Goal: Task Accomplishment & Management: Use online tool/utility

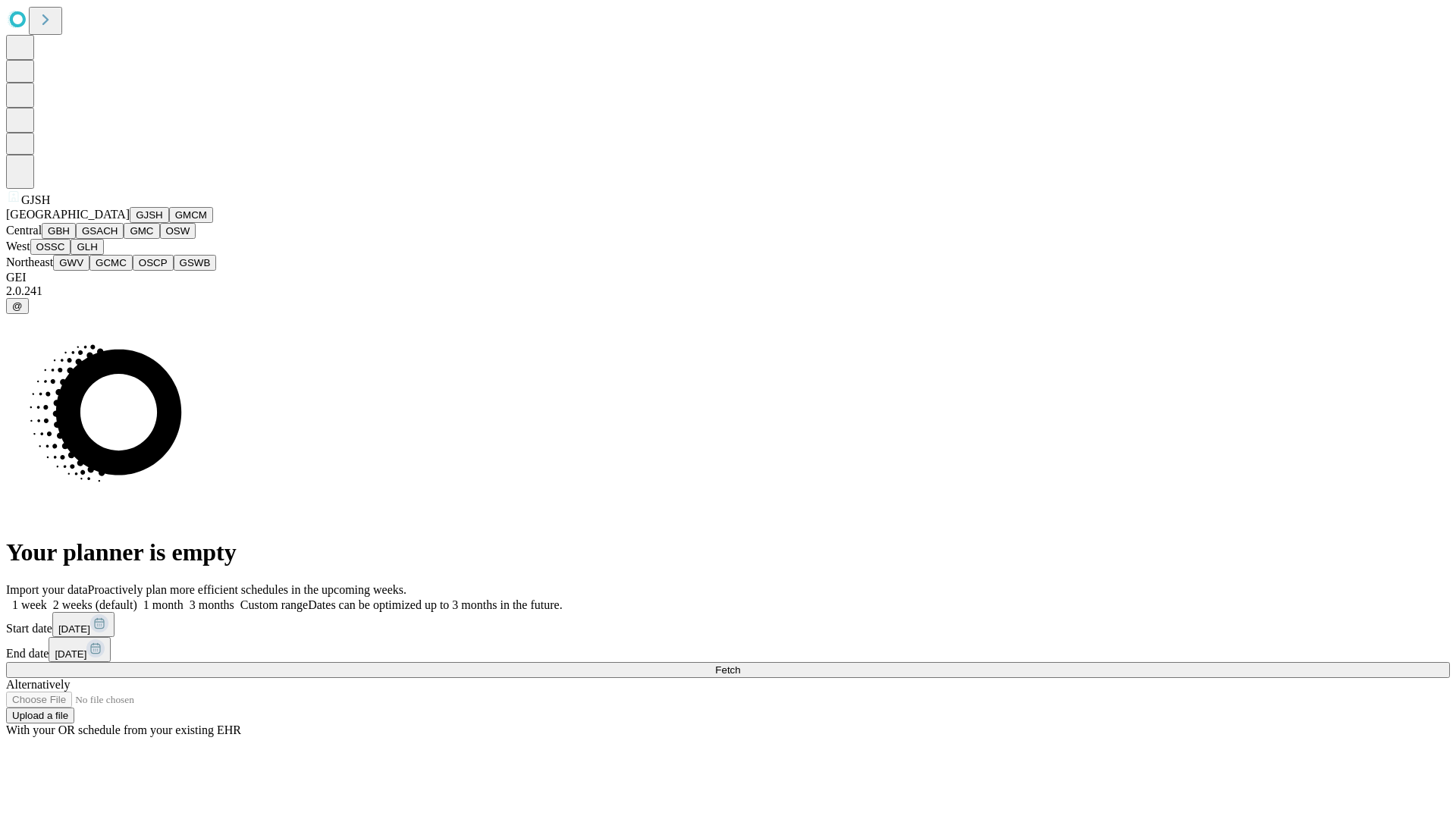
click at [130, 223] on button "GJSH" at bounding box center [150, 214] width 40 height 16
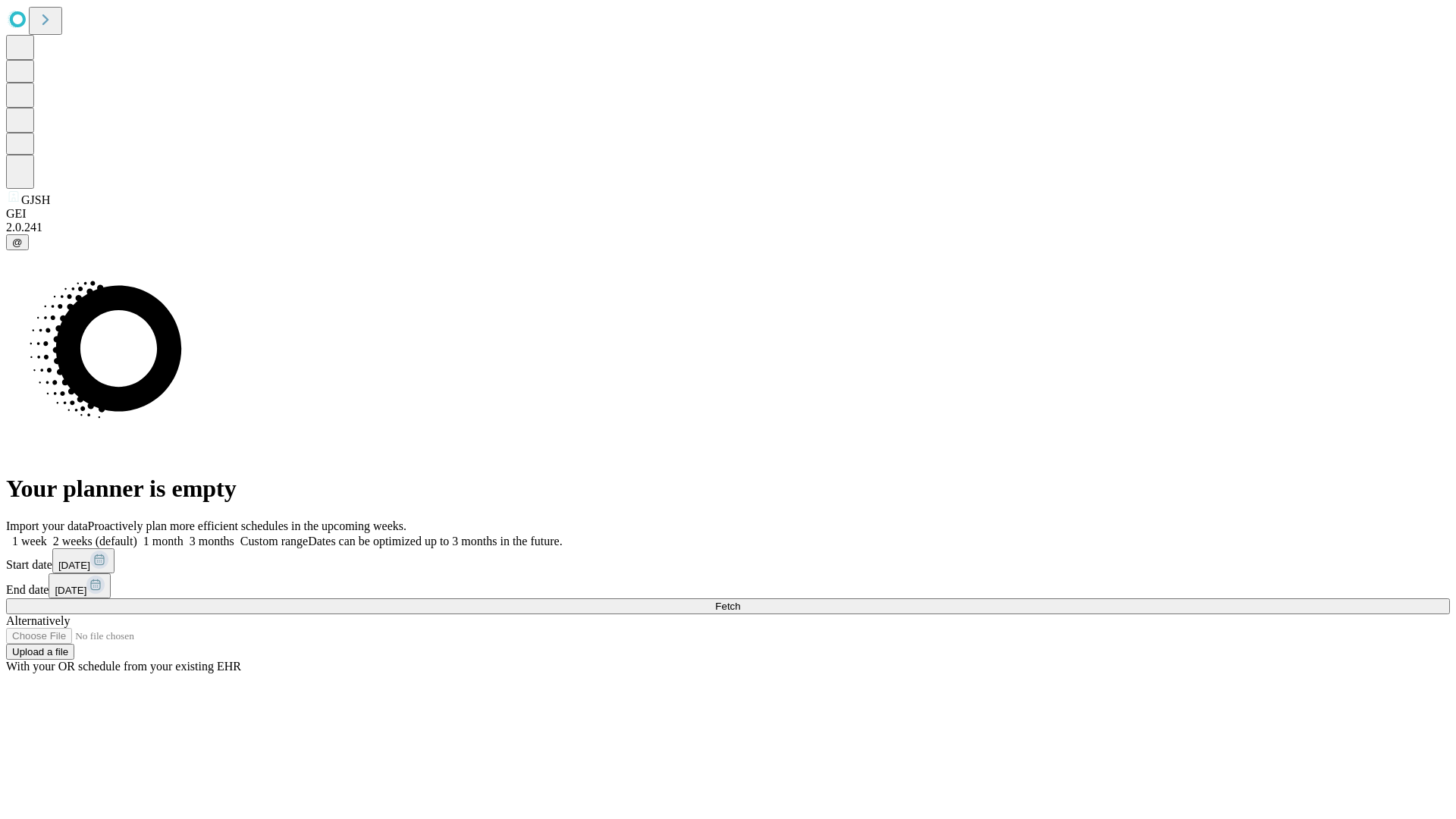
click at [47, 535] on label "1 week" at bounding box center [26, 541] width 41 height 13
click at [740, 601] on span "Fetch" at bounding box center [727, 607] width 25 height 11
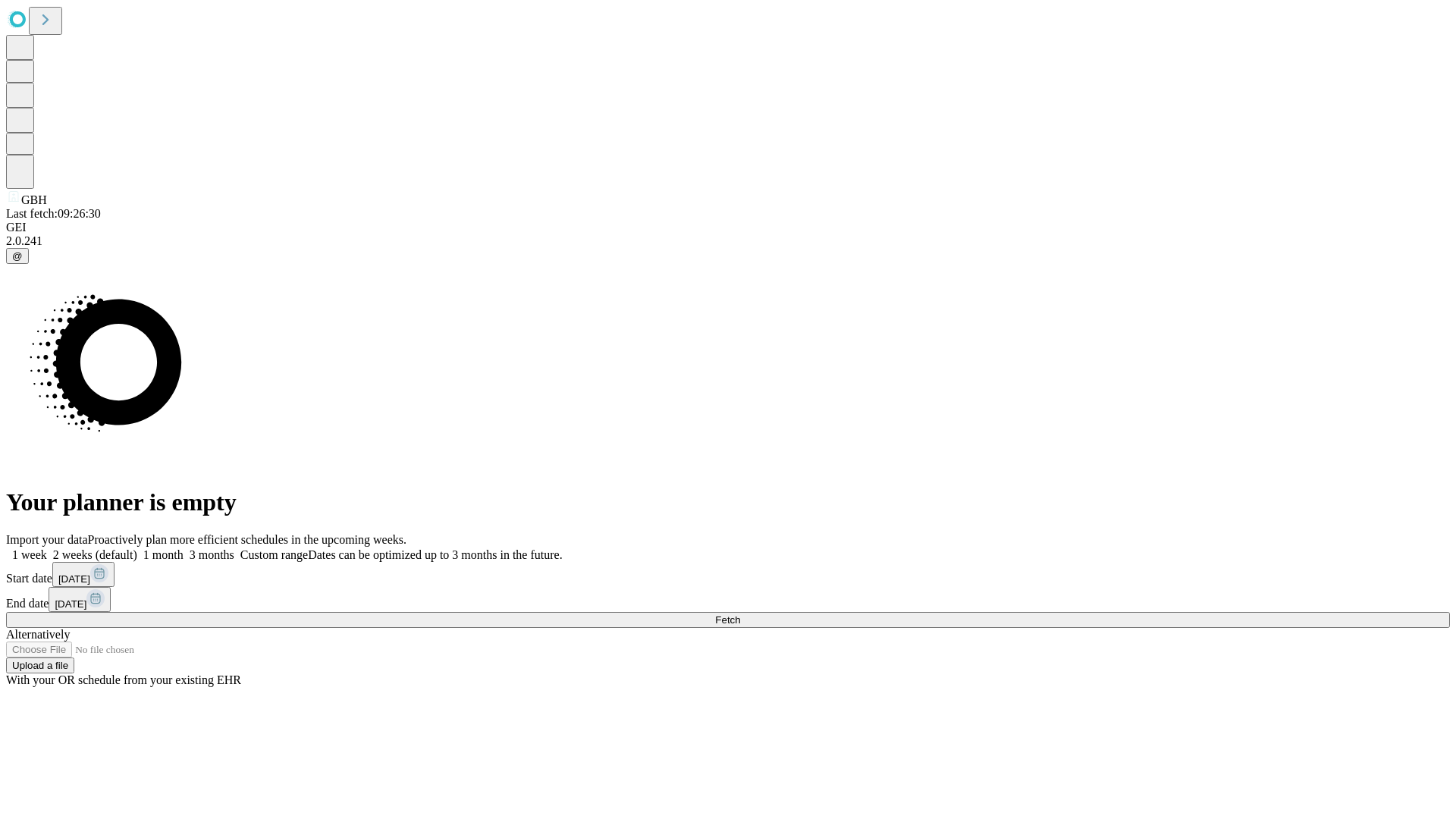
click at [47, 548] on label "1 week" at bounding box center [26, 555] width 41 height 13
click at [740, 614] on span "Fetch" at bounding box center [727, 620] width 25 height 11
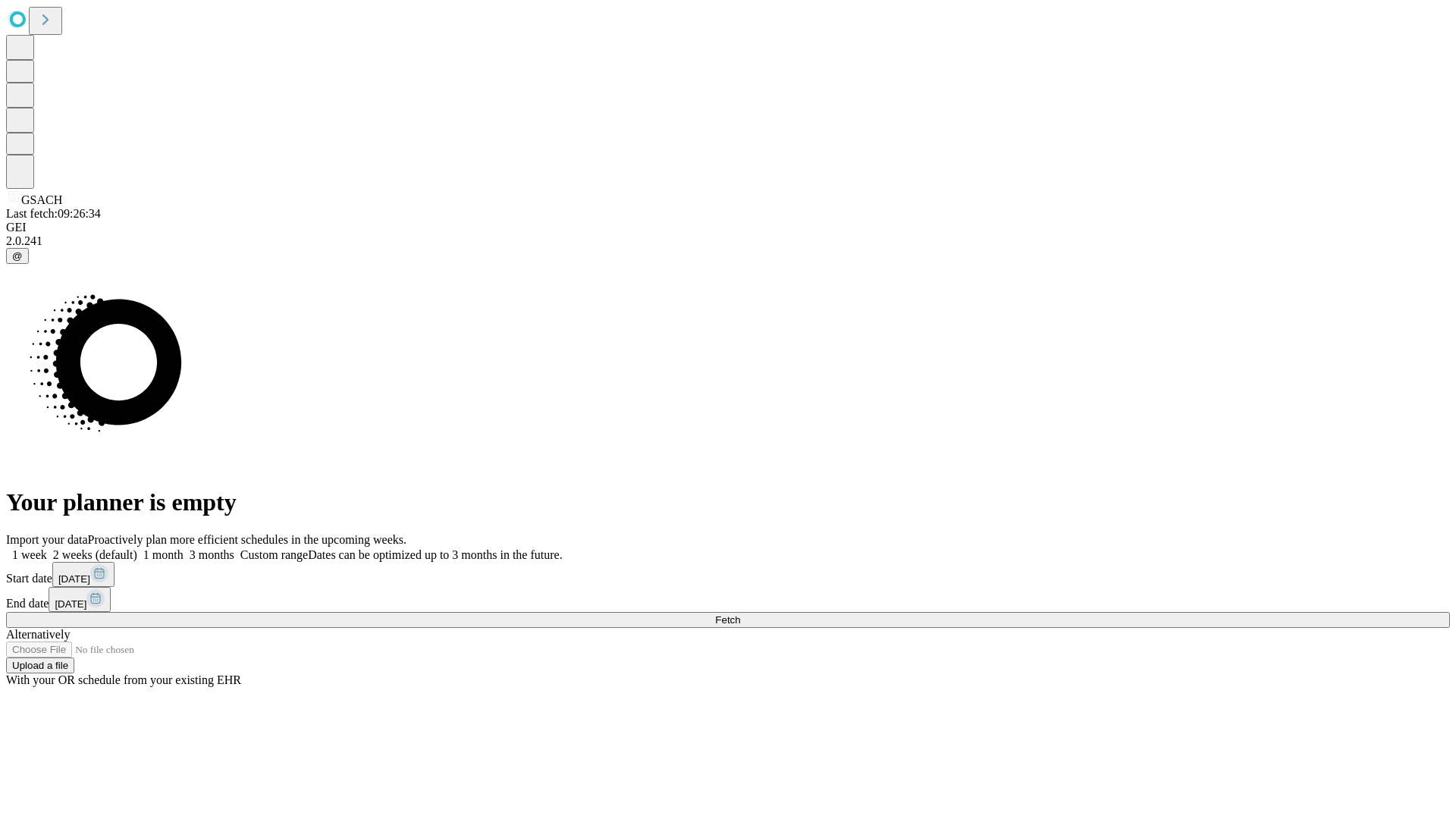
click at [47, 548] on label "1 week" at bounding box center [26, 555] width 41 height 13
click at [740, 614] on span "Fetch" at bounding box center [727, 620] width 25 height 11
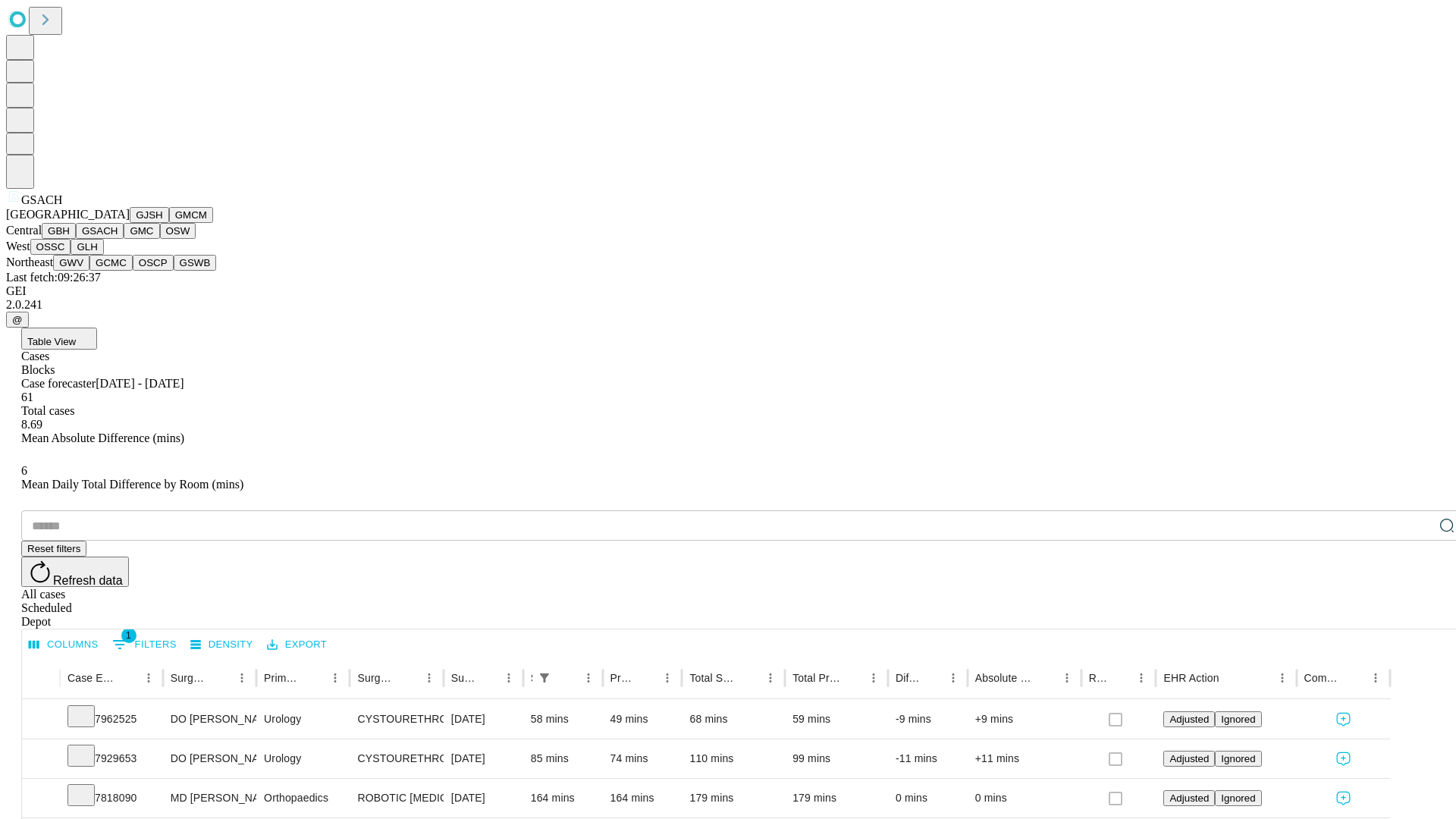
click at [123, 239] on button "GMC" at bounding box center [141, 230] width 36 height 16
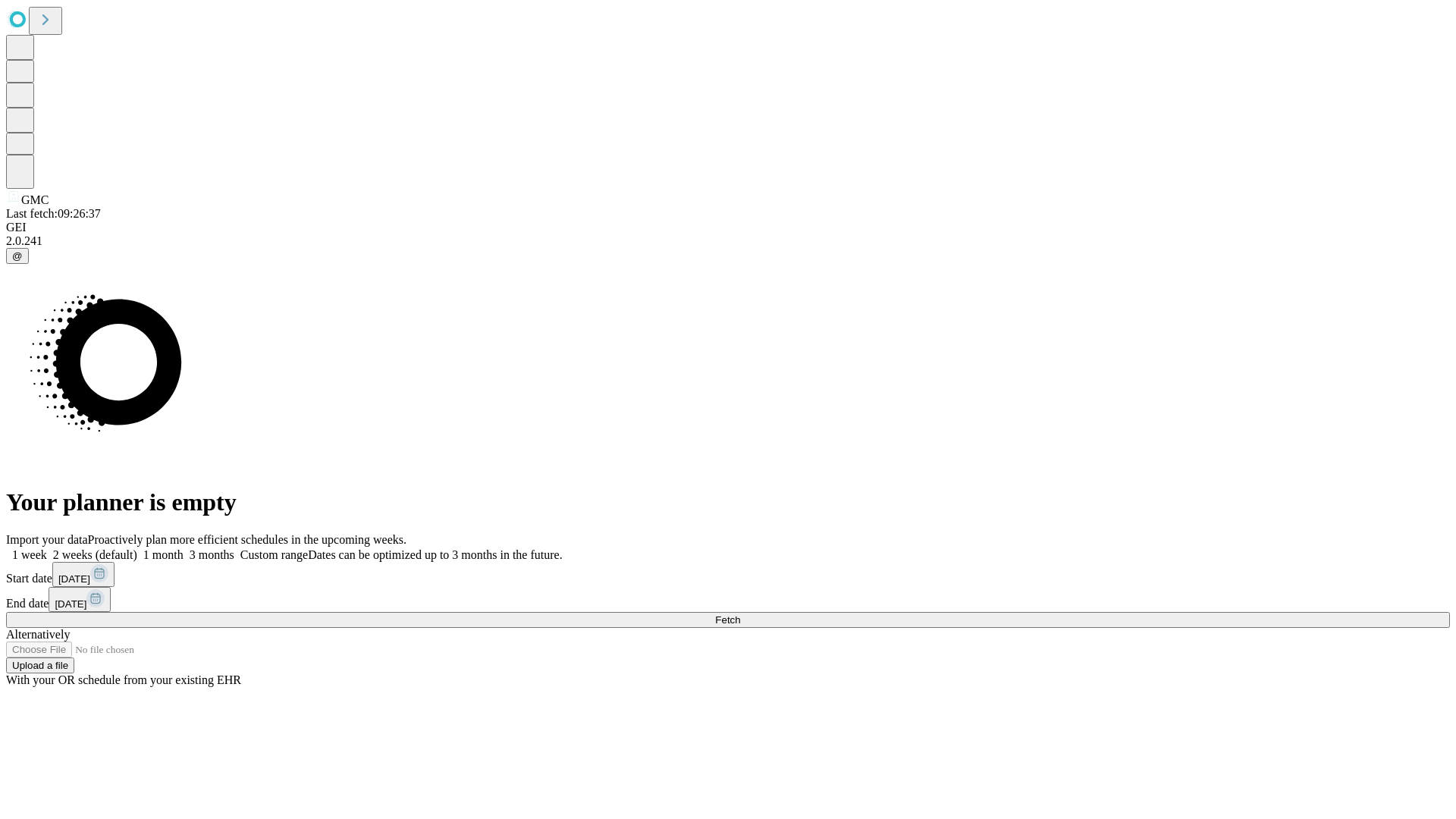
click at [740, 614] on span "Fetch" at bounding box center [727, 620] width 25 height 11
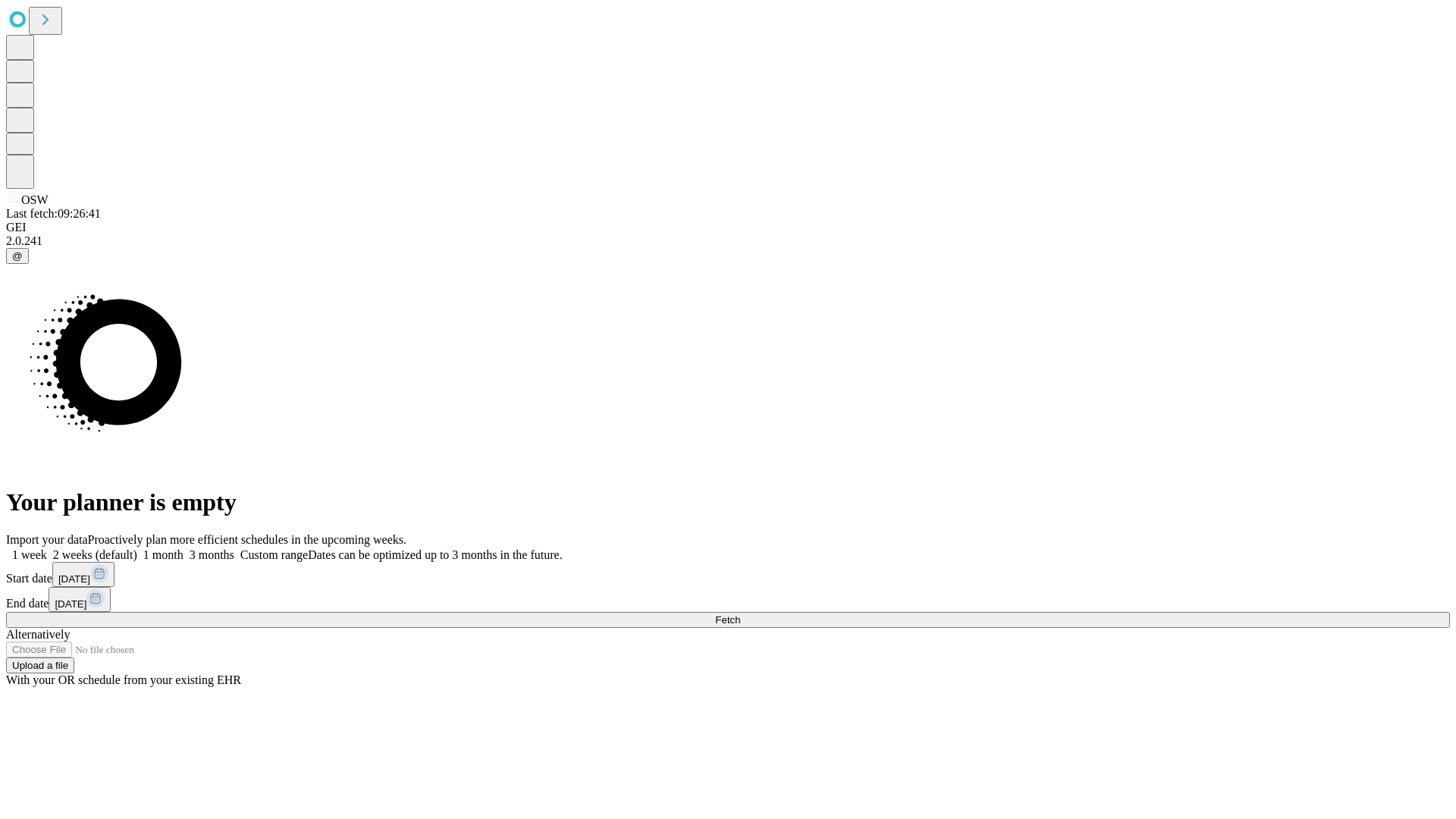
click at [47, 548] on label "1 week" at bounding box center [26, 555] width 41 height 13
click at [740, 614] on span "Fetch" at bounding box center [727, 620] width 25 height 11
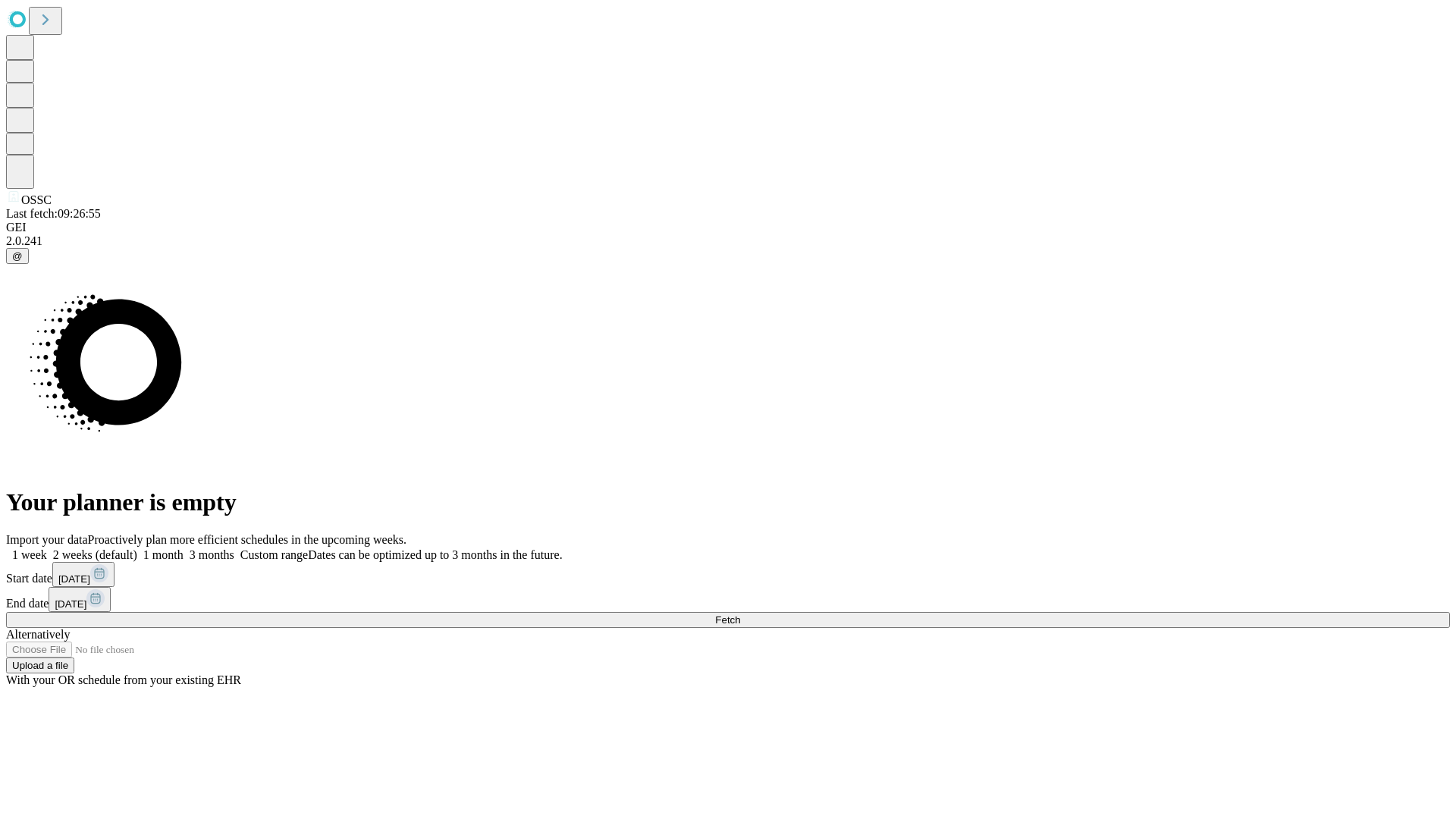
click at [740, 614] on span "Fetch" at bounding box center [727, 620] width 25 height 11
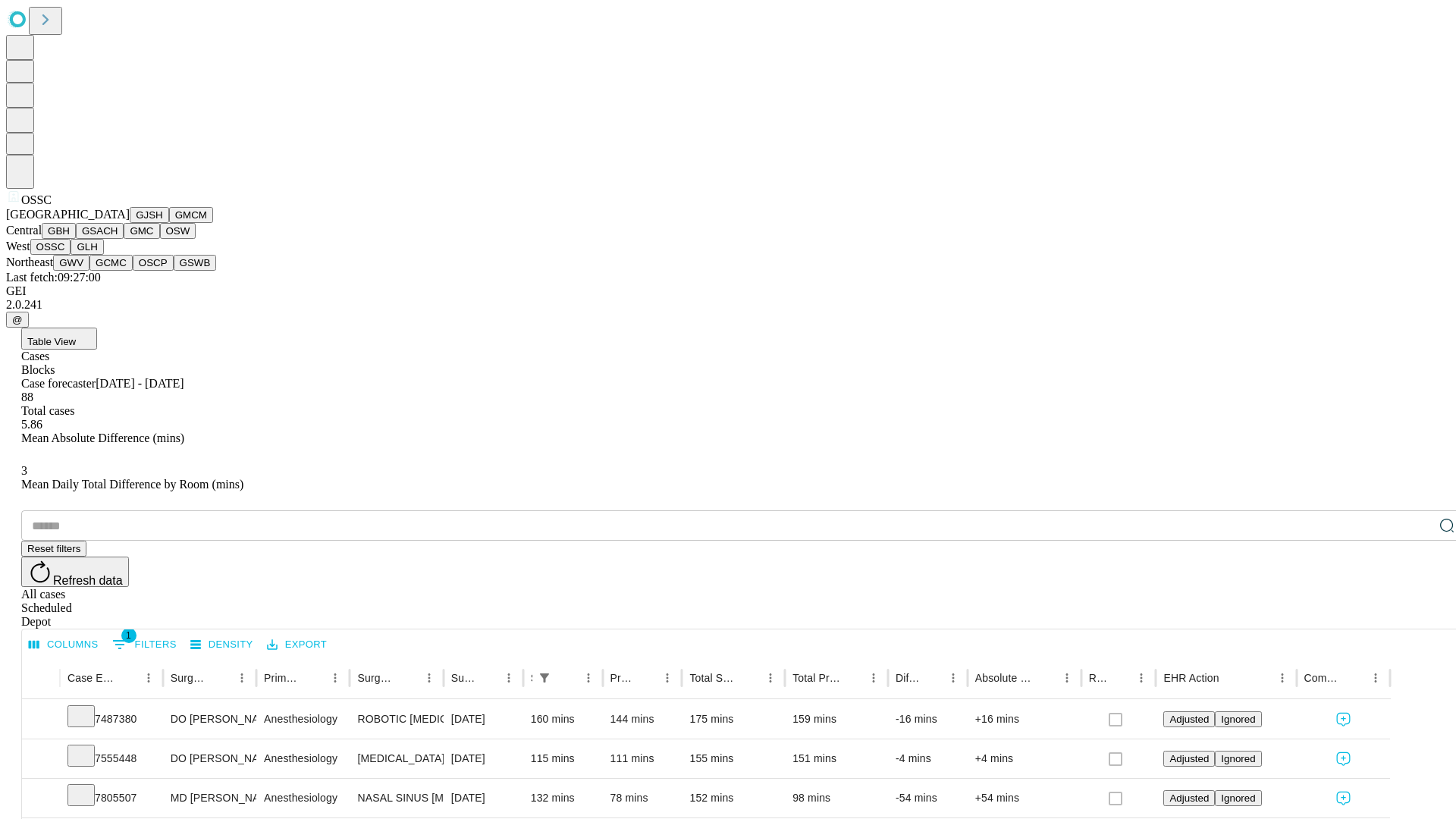
click at [103, 255] on button "GLH" at bounding box center [86, 246] width 32 height 16
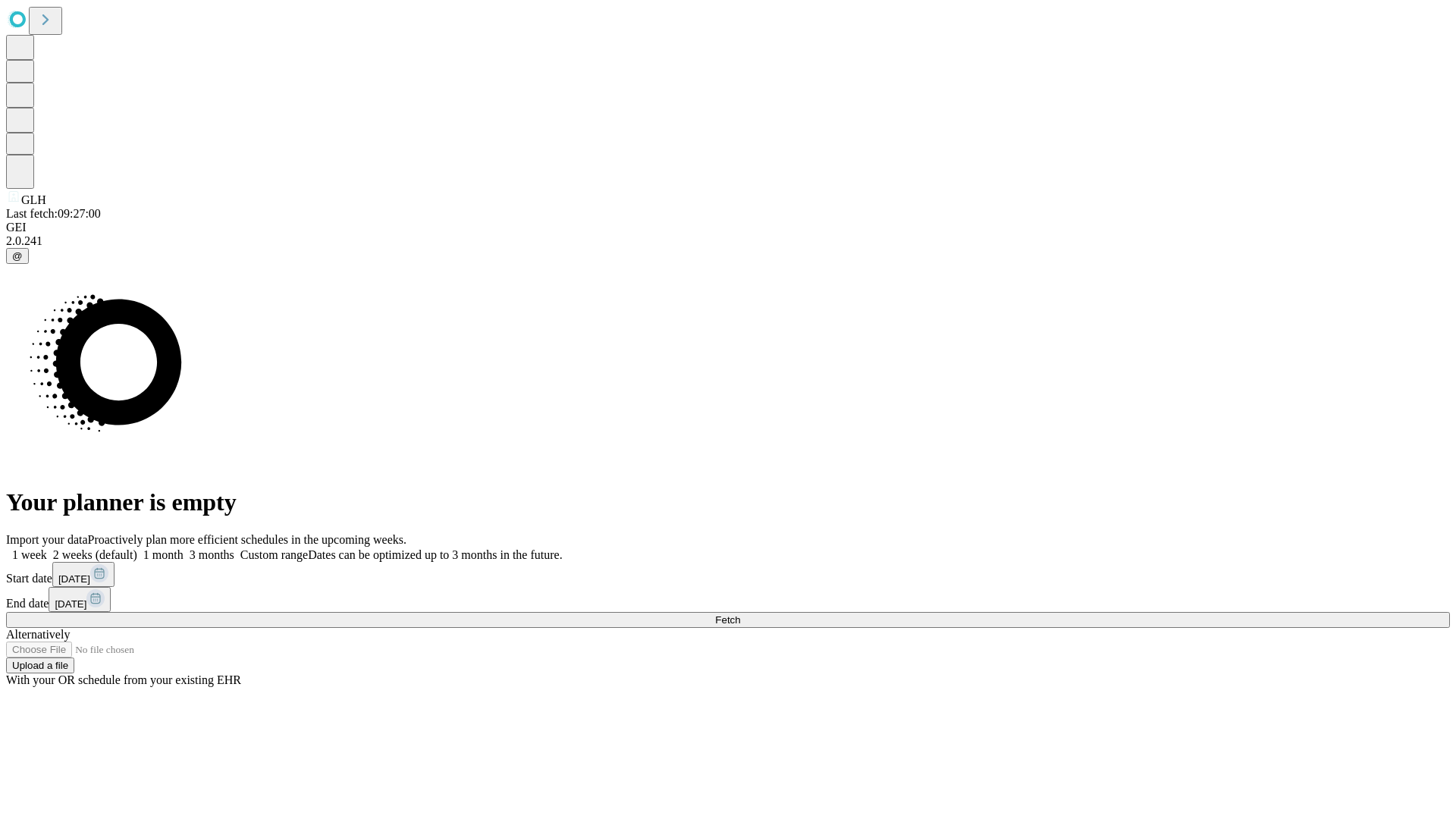
click at [740, 614] on span "Fetch" at bounding box center [727, 620] width 25 height 11
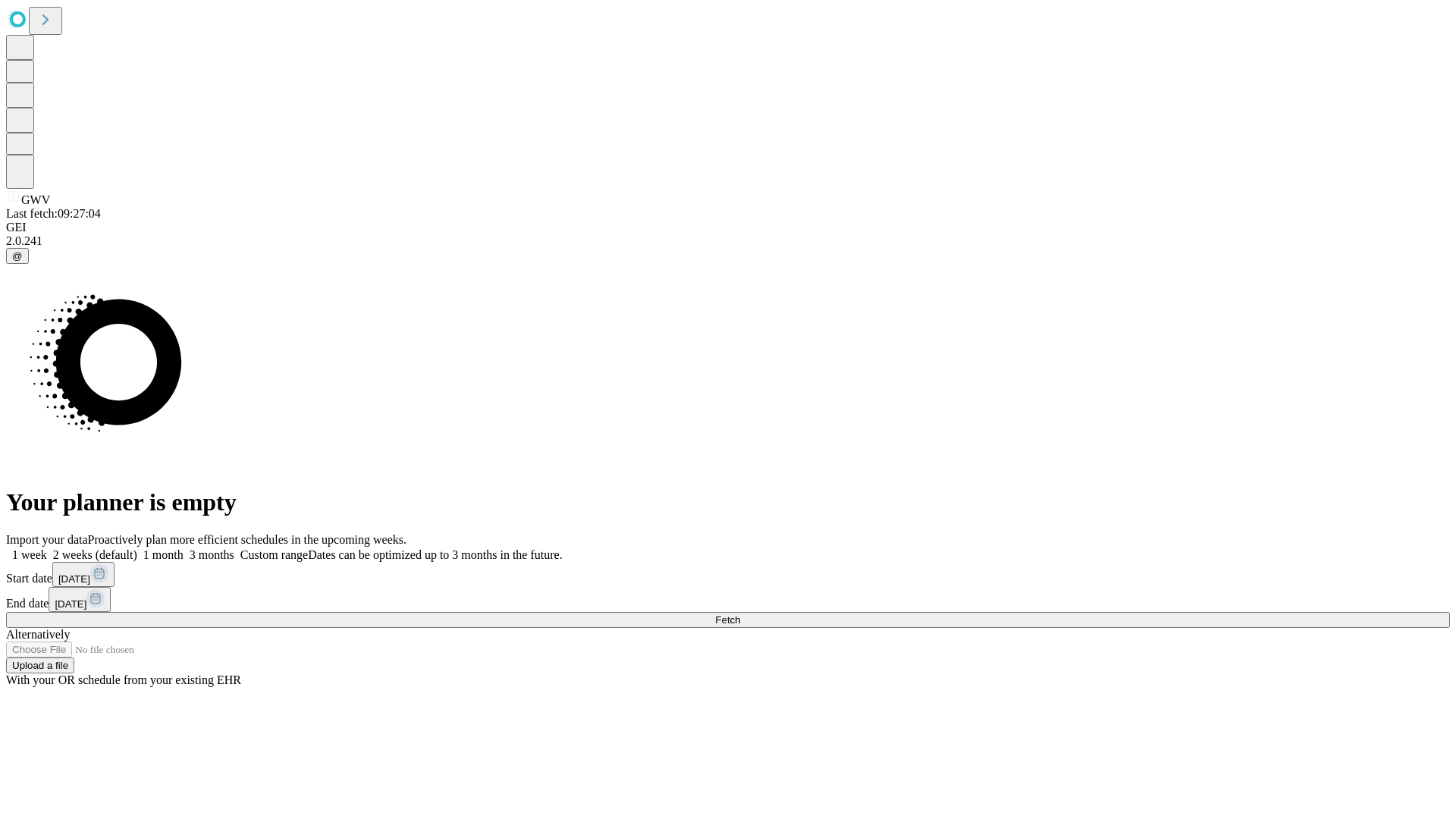
click at [47, 548] on label "1 week" at bounding box center [26, 555] width 41 height 13
click at [740, 614] on span "Fetch" at bounding box center [727, 620] width 25 height 11
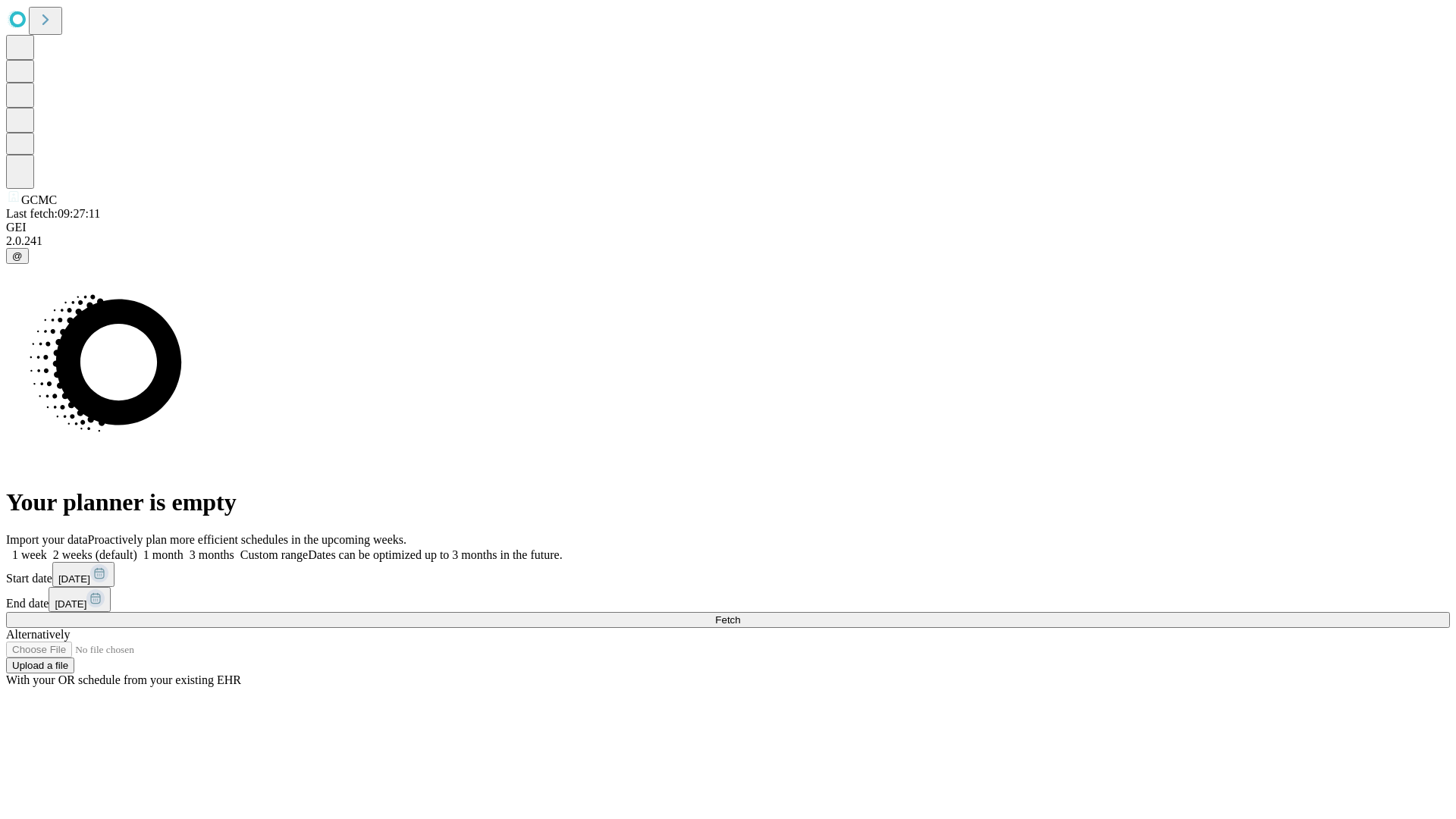
click at [47, 548] on label "1 week" at bounding box center [26, 555] width 41 height 13
click at [740, 614] on span "Fetch" at bounding box center [727, 620] width 25 height 11
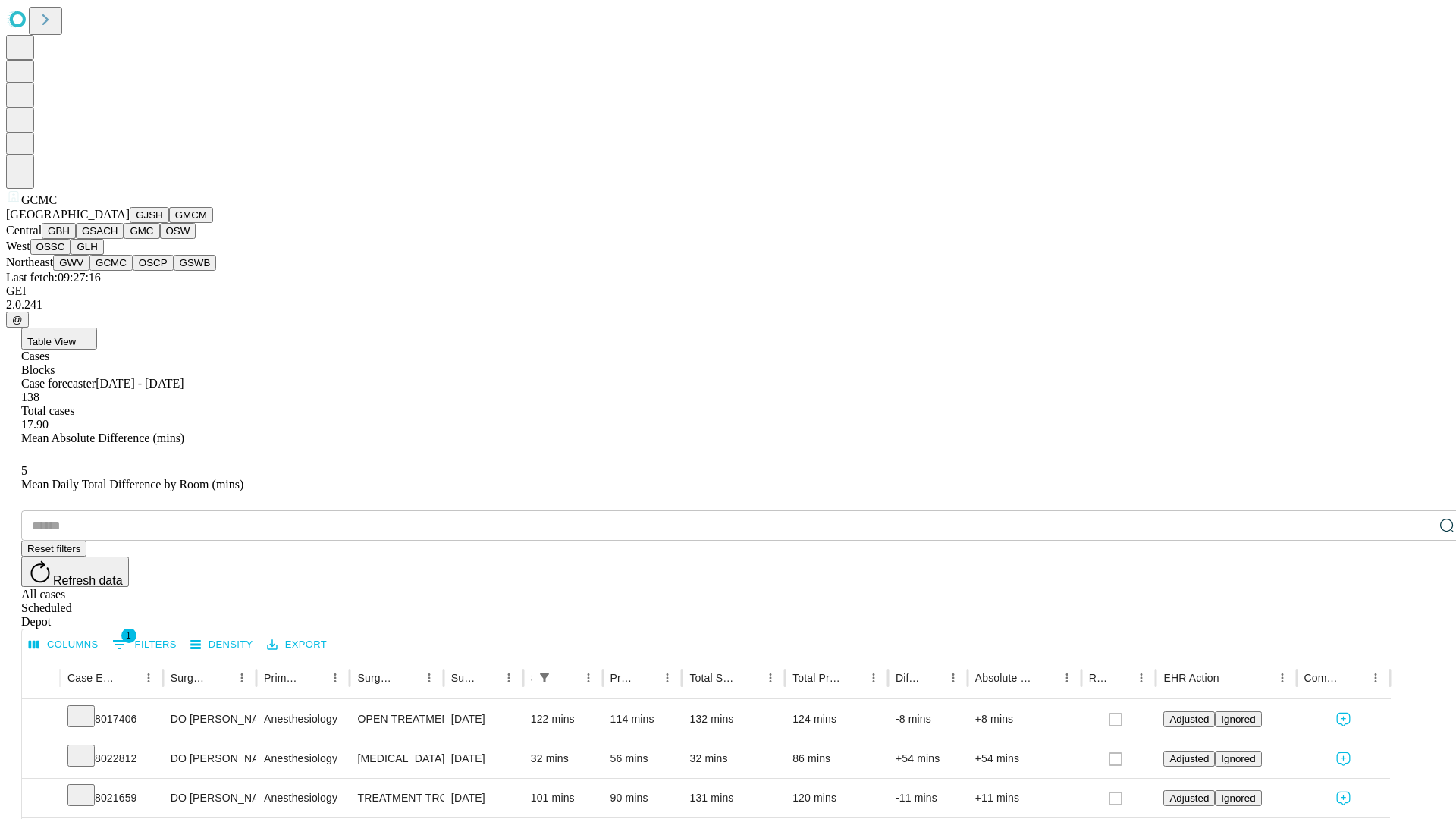
click at [133, 271] on button "OSCP" at bounding box center [153, 263] width 41 height 16
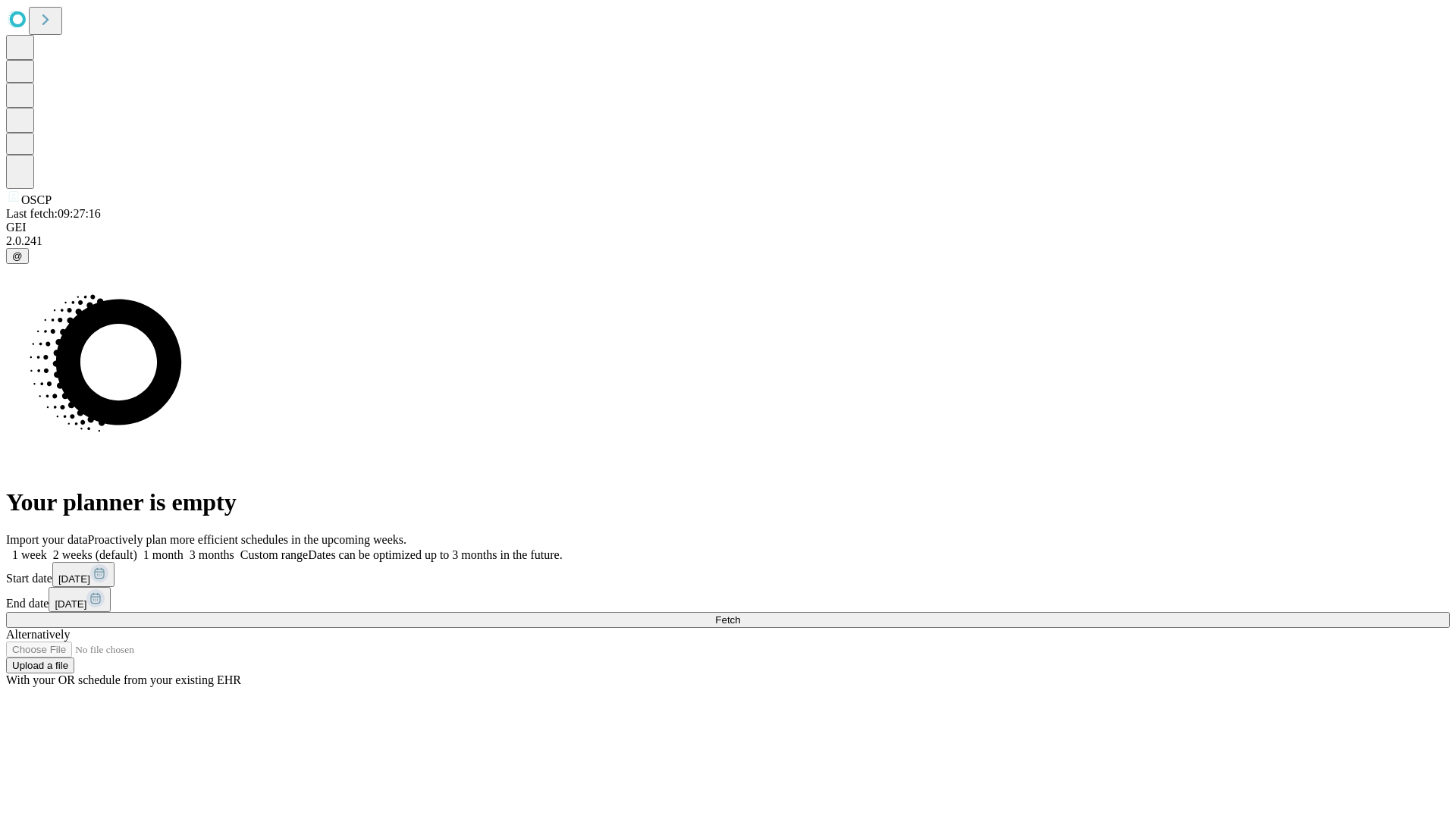
click at [47, 548] on label "1 week" at bounding box center [26, 555] width 41 height 13
click at [740, 614] on span "Fetch" at bounding box center [727, 620] width 25 height 11
